Goal: Information Seeking & Learning: Understand process/instructions

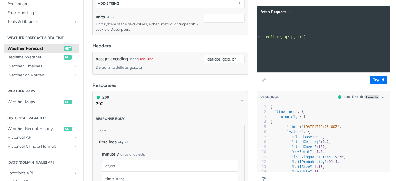
scroll to position [0, 126]
drag, startPoint x: 290, startPoint y: 21, endPoint x: 380, endPoint y: 22, distance: 89.6
click at [227, 22] on span "'[URL][DOMAIN_NAME][DATE]'" at bounding box center [199, 21] width 55 height 4
copy span "[URL][DOMAIN_NAME][DATE]"
click at [33, 55] on span "Realtime Weather" at bounding box center [34, 58] width 55 height 6
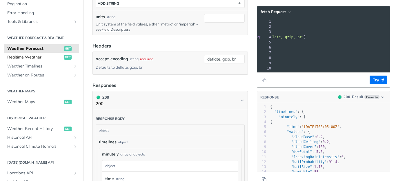
click at [29, 56] on span "Realtime Weather" at bounding box center [34, 58] width 55 height 6
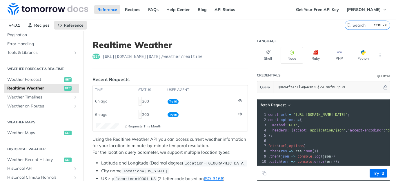
scroll to position [160, 0]
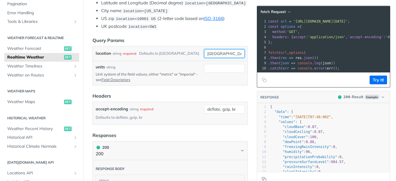
click at [204, 58] on div "[GEOGRAPHIC_DATA]" at bounding box center [224, 53] width 41 height 9
click at [211, 58] on input "[GEOGRAPHIC_DATA]" at bounding box center [224, 53] width 41 height 9
type input "[US_STATE]"
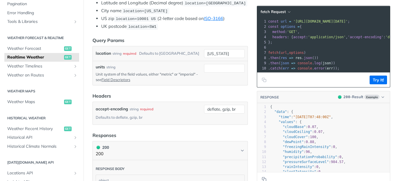
click at [232, 42] on article "Realtime Weather get [URL][DOMAIN_NAME][DATE] /weather/realtime Recent Requests…" at bounding box center [170, 146] width 173 height 550
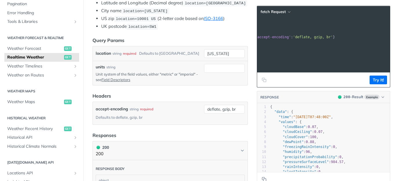
scroll to position [0, 93]
click at [374, 84] on button "Try It!" at bounding box center [378, 80] width 17 height 9
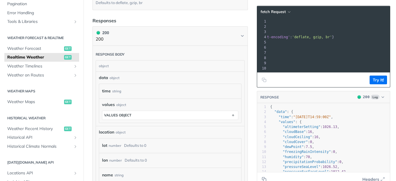
scroll to position [248, 0]
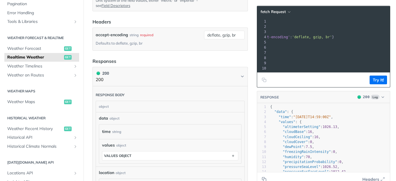
click at [342, 72] on div "xxxxxxxxxx 10 1 const url = '[URL][DOMAIN_NAME][DATE]' ; 2 const options = { 3 …" at bounding box center [298, 45] width 249 height 55
click at [33, 50] on span "Weather Forecast" at bounding box center [34, 49] width 55 height 6
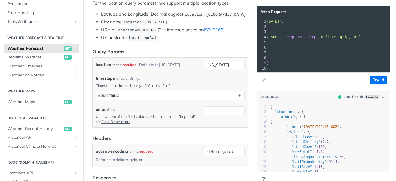
scroll to position [152, 0]
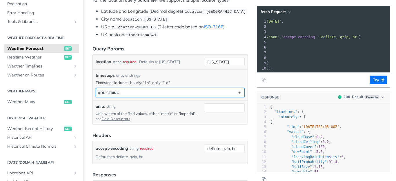
click at [197, 97] on button "ADD string" at bounding box center [170, 92] width 149 height 9
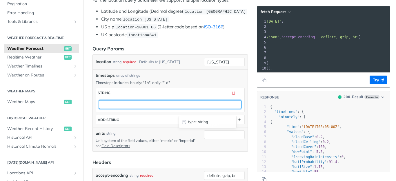
click at [168, 109] on input "text" at bounding box center [170, 104] width 143 height 9
type input "d"
type input "1d"
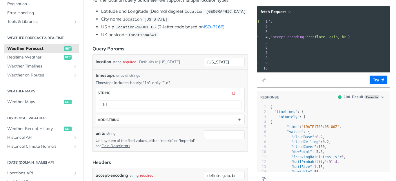
scroll to position [0, 79]
click at [370, 84] on button "Try It!" at bounding box center [378, 80] width 17 height 9
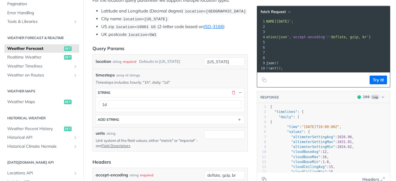
scroll to position [0, 0]
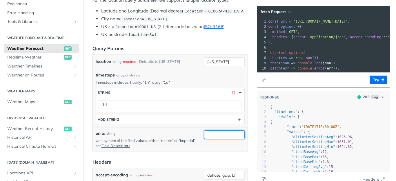
click at [220, 139] on input "units" at bounding box center [224, 135] width 41 height 9
click at [376, 84] on button "Try It!" at bounding box center [378, 80] width 17 height 9
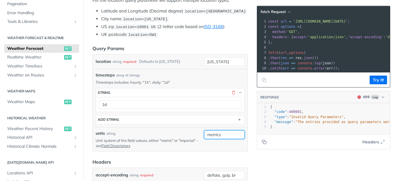
click at [230, 139] on input "metrics" at bounding box center [224, 135] width 41 height 9
type input "metric"
click at [376, 84] on button "Try It!" at bounding box center [378, 80] width 17 height 9
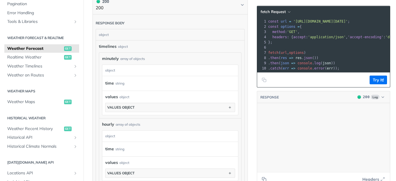
scroll to position [2927, 0]
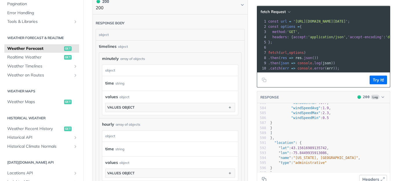
click at [381, 178] on icon "button" at bounding box center [383, 179] width 5 height 5
drag, startPoint x: 396, startPoint y: 99, endPoint x: 396, endPoint y: 127, distance: 28.7
click at [396, 127] on div "Jump to Content Reference Recipes FAQs Help Center Blog API Status Recipes Refe…" at bounding box center [198, 90] width 396 height 181
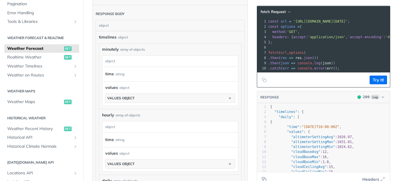
scroll to position [0, 0]
